Goal: Transaction & Acquisition: Purchase product/service

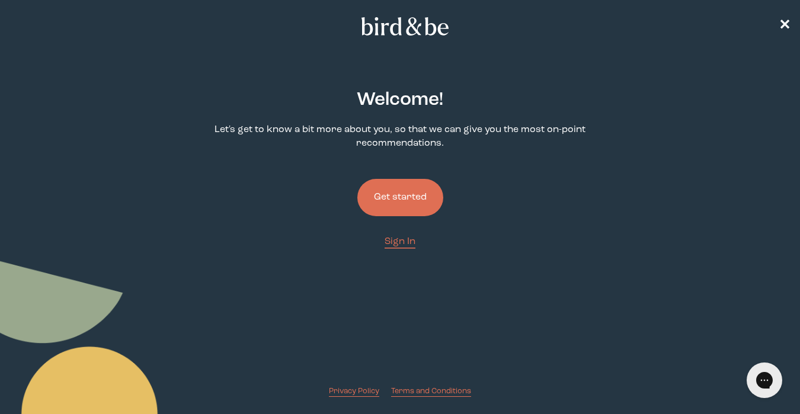
click at [380, 188] on button "Get started" at bounding box center [400, 197] width 86 height 37
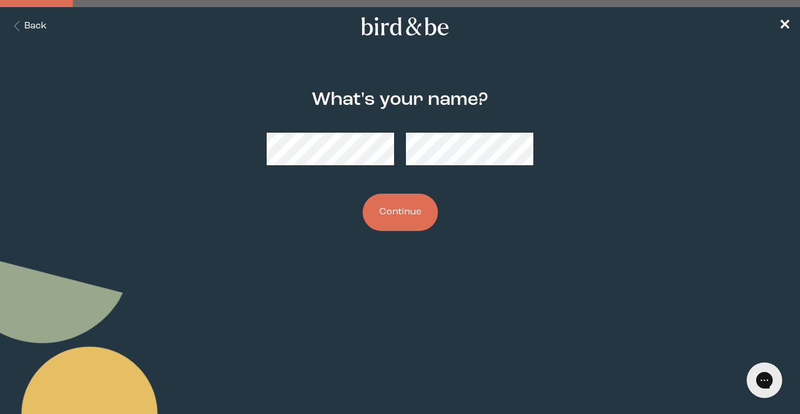
click at [415, 220] on button "Continue" at bounding box center [400, 212] width 75 height 37
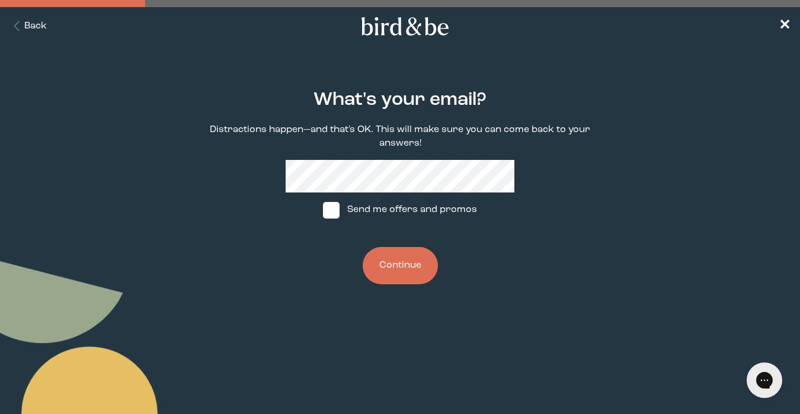
click at [345, 213] on label "Send me offers and promos" at bounding box center [400, 211] width 177 height 36
click at [323, 210] on input "Send me offers and promos" at bounding box center [322, 210] width 1 height 1
checkbox input "true"
click at [440, 281] on div "What's your email? Distractions happen—and that's OK. This will make sure you c…" at bounding box center [400, 186] width 381 height 233
click at [400, 257] on button "Continue" at bounding box center [400, 265] width 75 height 37
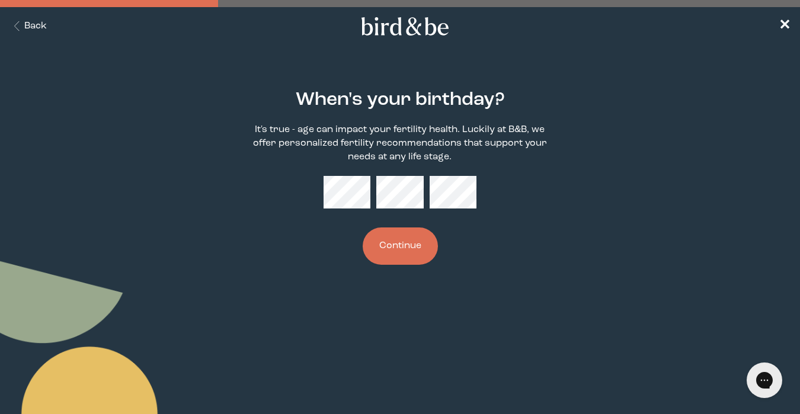
click at [363, 227] on button "Continue" at bounding box center [400, 245] width 75 height 37
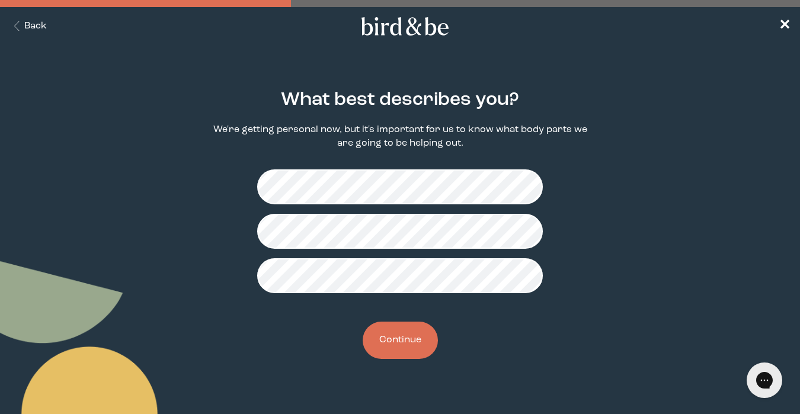
click at [414, 347] on button "Continue" at bounding box center [400, 340] width 75 height 37
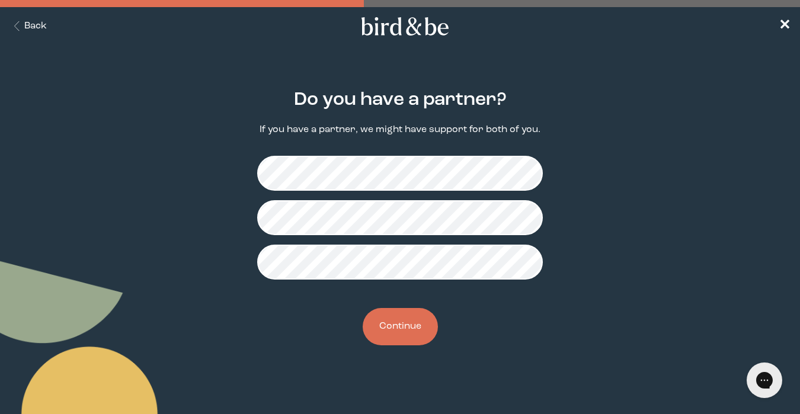
click at [406, 332] on button "Continue" at bounding box center [400, 326] width 75 height 37
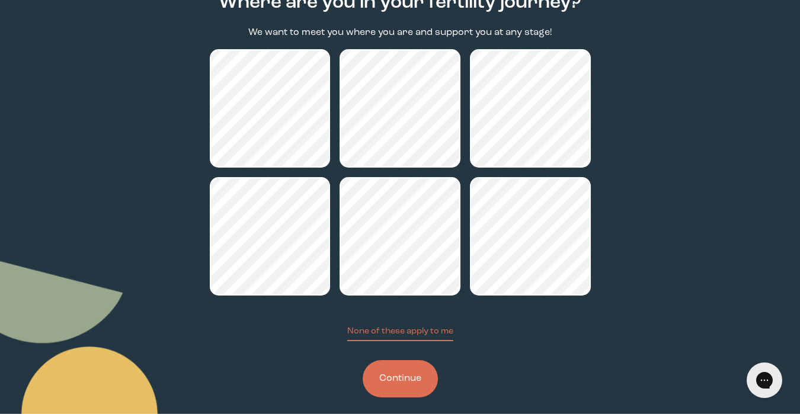
scroll to position [101, 0]
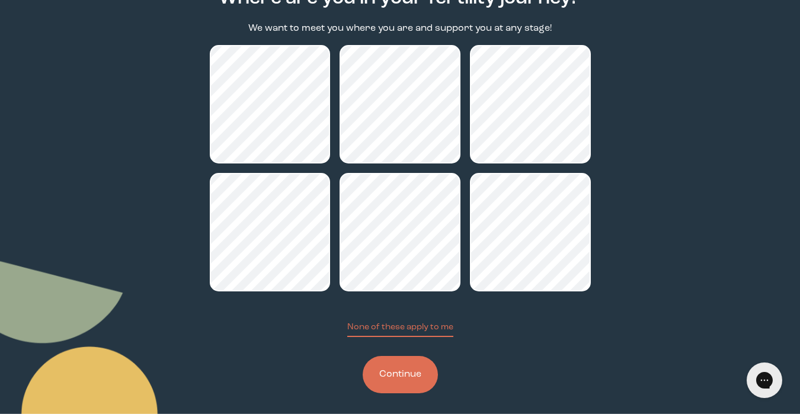
click at [395, 367] on button "Continue" at bounding box center [400, 374] width 75 height 37
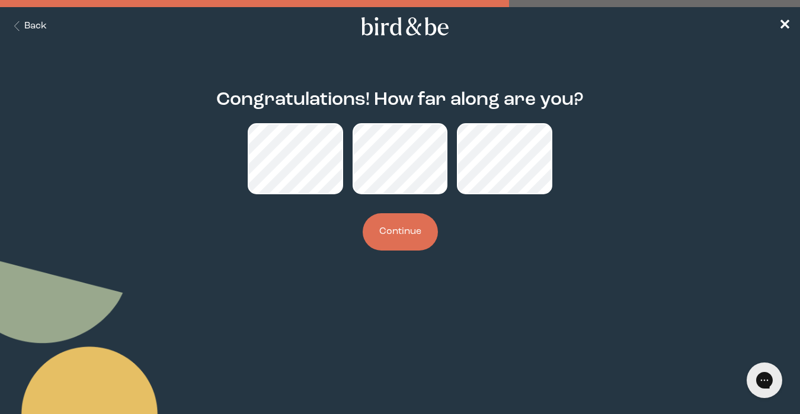
click at [410, 229] on button "Continue" at bounding box center [400, 231] width 75 height 37
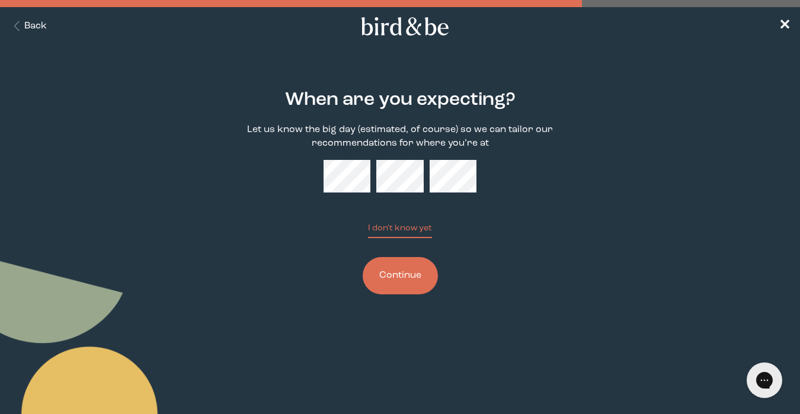
click at [419, 267] on button "Continue" at bounding box center [400, 275] width 75 height 37
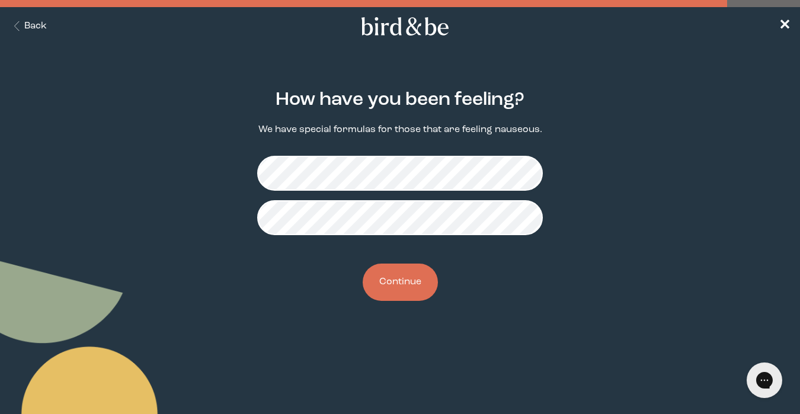
click at [408, 295] on button "Continue" at bounding box center [400, 282] width 75 height 37
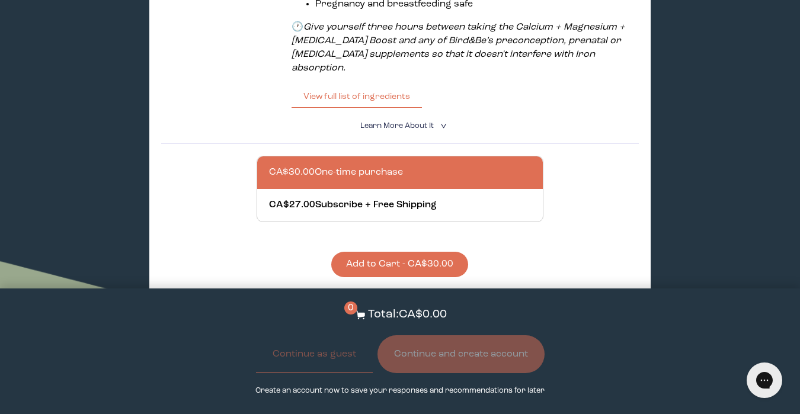
scroll to position [458, 0]
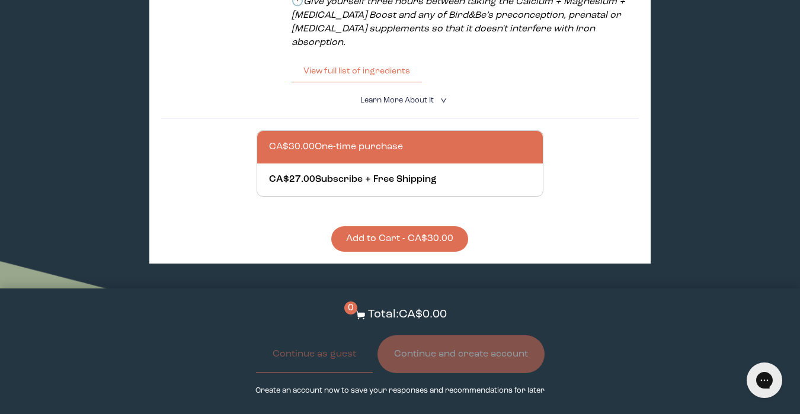
click at [389, 226] on button "Add to Cart - CA$30.00" at bounding box center [399, 238] width 137 height 25
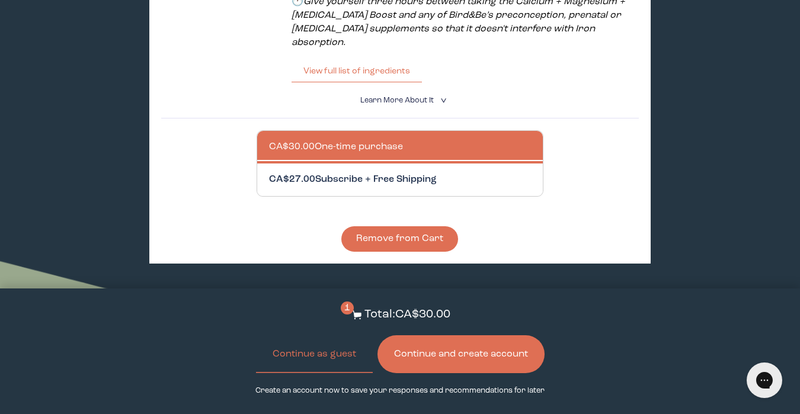
click at [353, 164] on div at bounding box center [411, 180] width 285 height 33
click at [269, 172] on input "CA$27.00 Subscribe + Free Shipping" at bounding box center [268, 172] width 1 height 1
radio input "true"
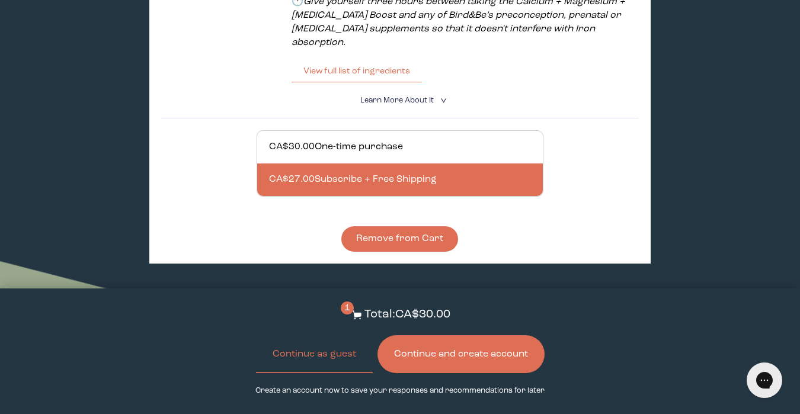
click at [366, 226] on button "Remove from Cart" at bounding box center [399, 238] width 117 height 25
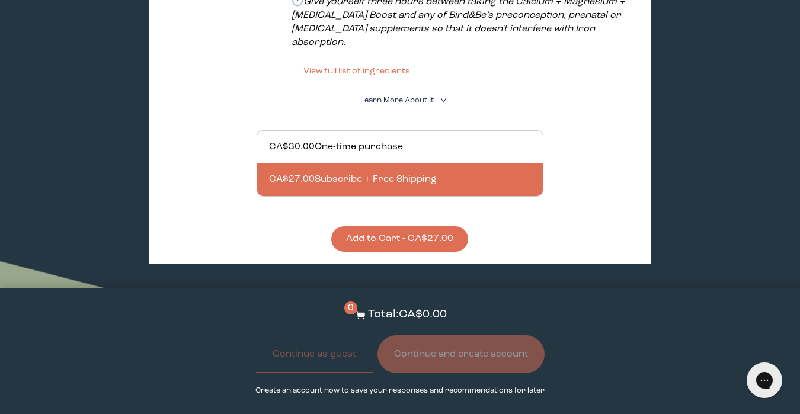
click at [369, 226] on button "Add to Cart - CA$27.00" at bounding box center [399, 238] width 137 height 25
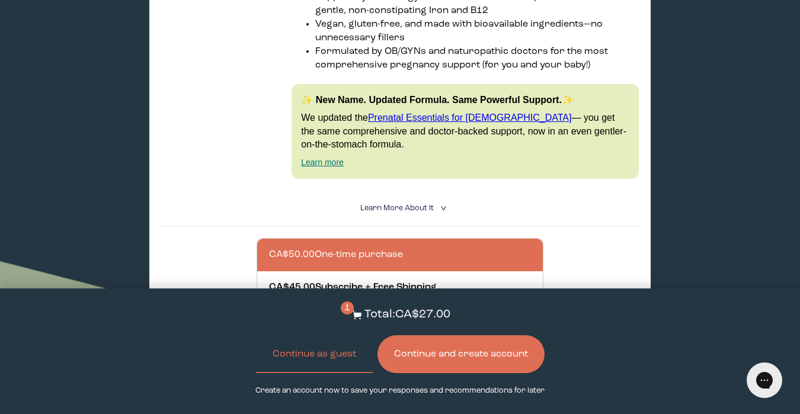
scroll to position [931, 0]
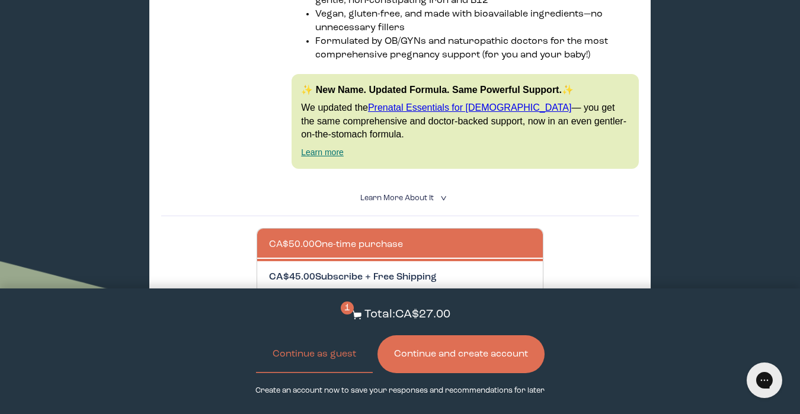
click at [390, 261] on div at bounding box center [411, 277] width 285 height 33
click at [269, 270] on input "CA$45.00 Subscribe + Free Shipping" at bounding box center [268, 270] width 1 height 1
radio input "true"
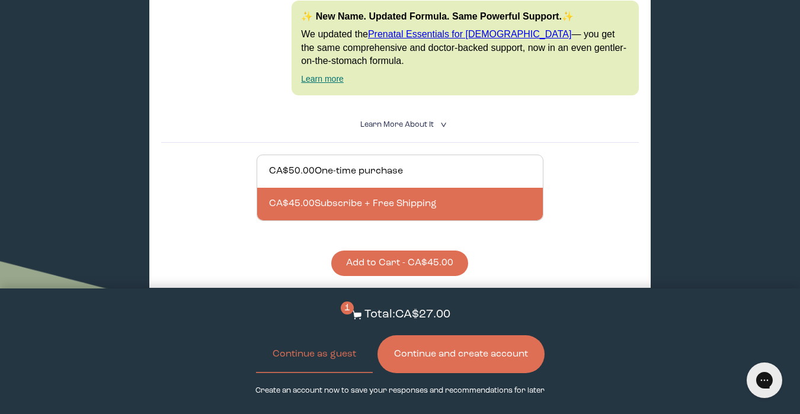
scroll to position [1007, 0]
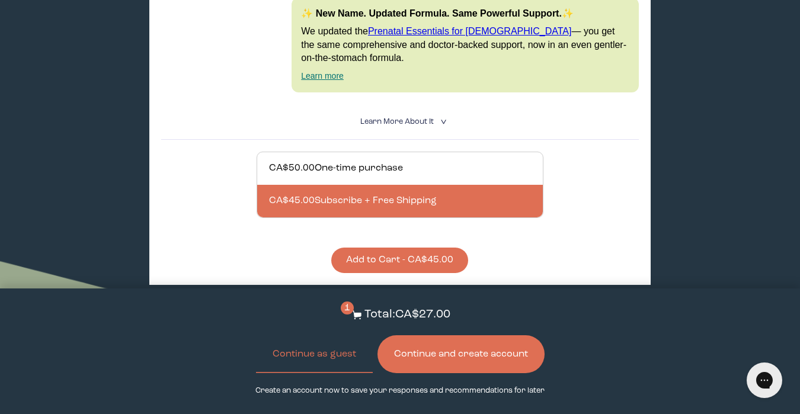
click at [393, 245] on div "Complete Prenatal Pack (381 Reviews) Your body’s working overtime in pregnancy—…" at bounding box center [399, 14] width 501 height 542
click at [383, 248] on button "Add to Cart - CA$45.00" at bounding box center [399, 260] width 137 height 25
click at [461, 365] on button "Continue and create account" at bounding box center [460, 354] width 167 height 38
